Goal: Transaction & Acquisition: Purchase product/service

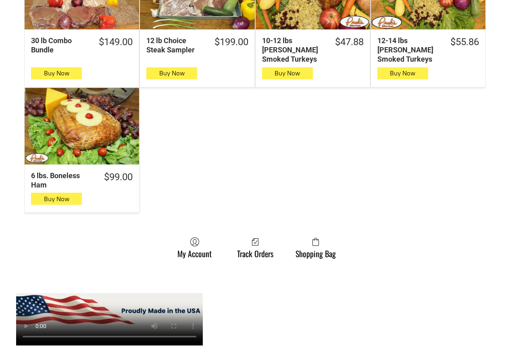
scroll to position [765, 0]
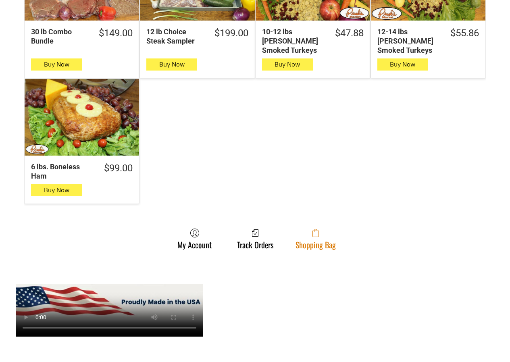
click at [311, 237] on link "Shopping Bag" at bounding box center [315, 238] width 48 height 21
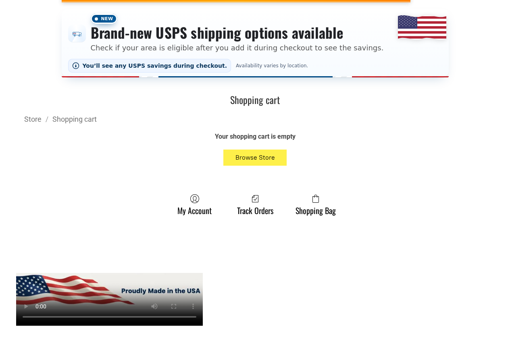
scroll to position [201, 0]
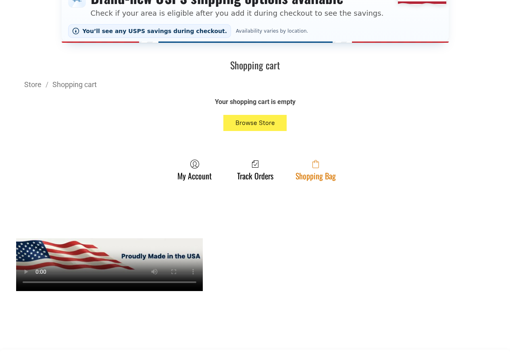
click at [314, 177] on link "Shopping Bag" at bounding box center [315, 169] width 48 height 21
click at [329, 168] on span at bounding box center [315, 164] width 40 height 10
click at [326, 180] on link "Shopping Bag" at bounding box center [315, 169] width 48 height 21
